Goal: Task Accomplishment & Management: Use online tool/utility

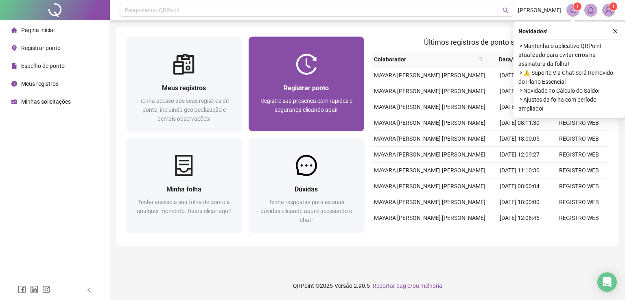
click at [339, 122] on div "Registre sua presença com rapidez e segurança clicando aqui!" at bounding box center [306, 109] width 96 height 27
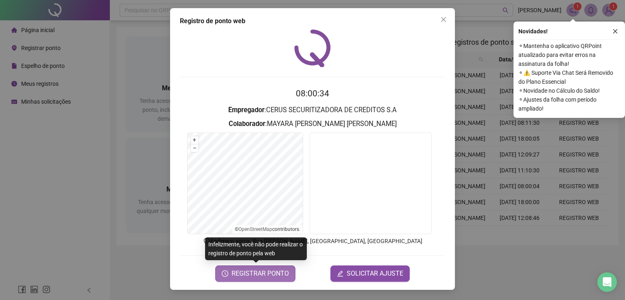
click at [259, 273] on span "REGISTRAR PONTO" at bounding box center [260, 274] width 57 height 10
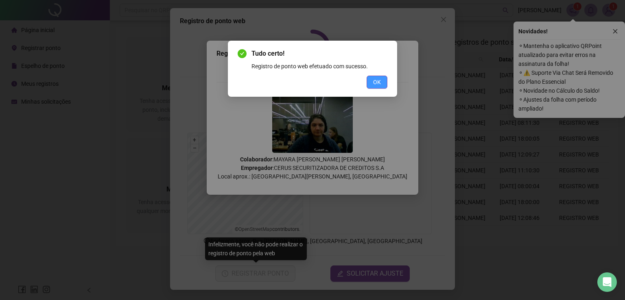
click at [374, 82] on span "OK" at bounding box center [377, 82] width 8 height 9
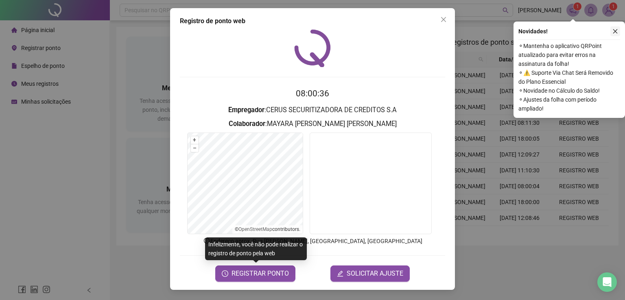
click at [616, 34] on icon "close" at bounding box center [615, 31] width 6 height 6
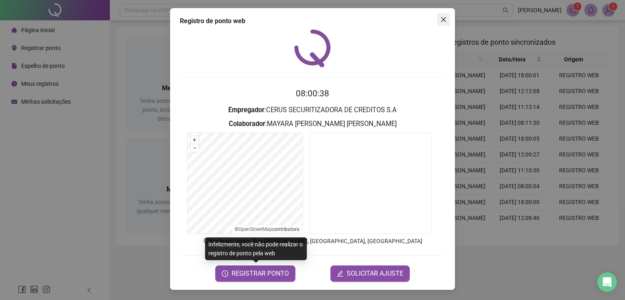
click at [439, 22] on span "Close" at bounding box center [443, 19] width 13 height 7
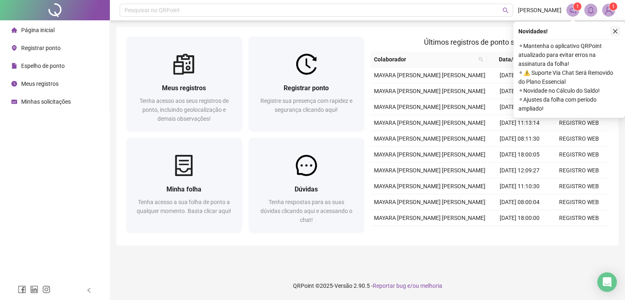
click at [615, 34] on icon "close" at bounding box center [615, 31] width 6 height 6
